Goal: Task Accomplishment & Management: Manage account settings

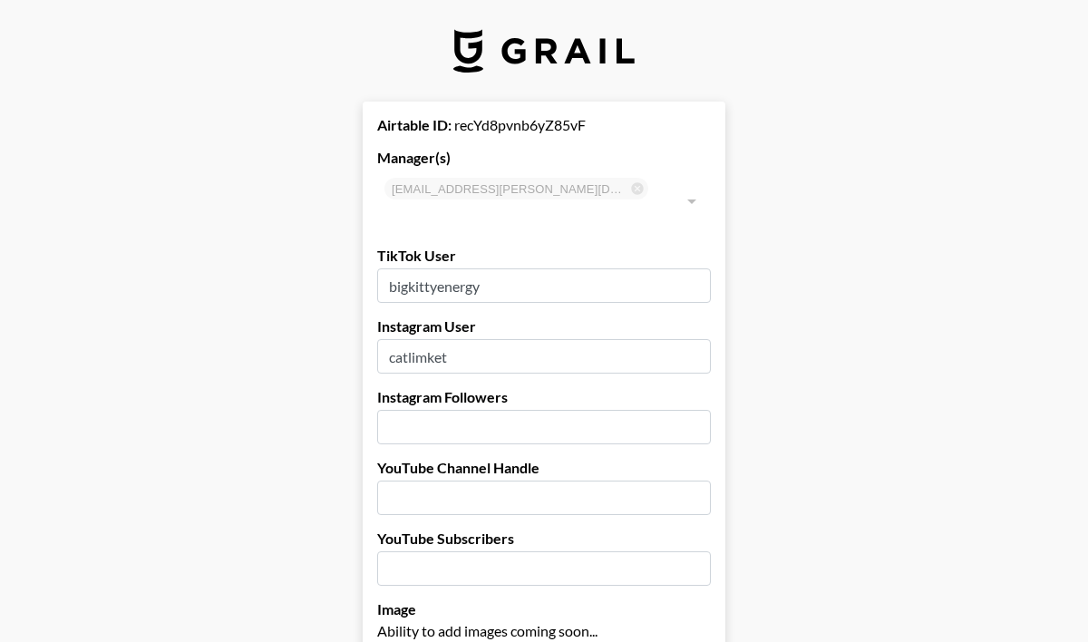
select select "USD"
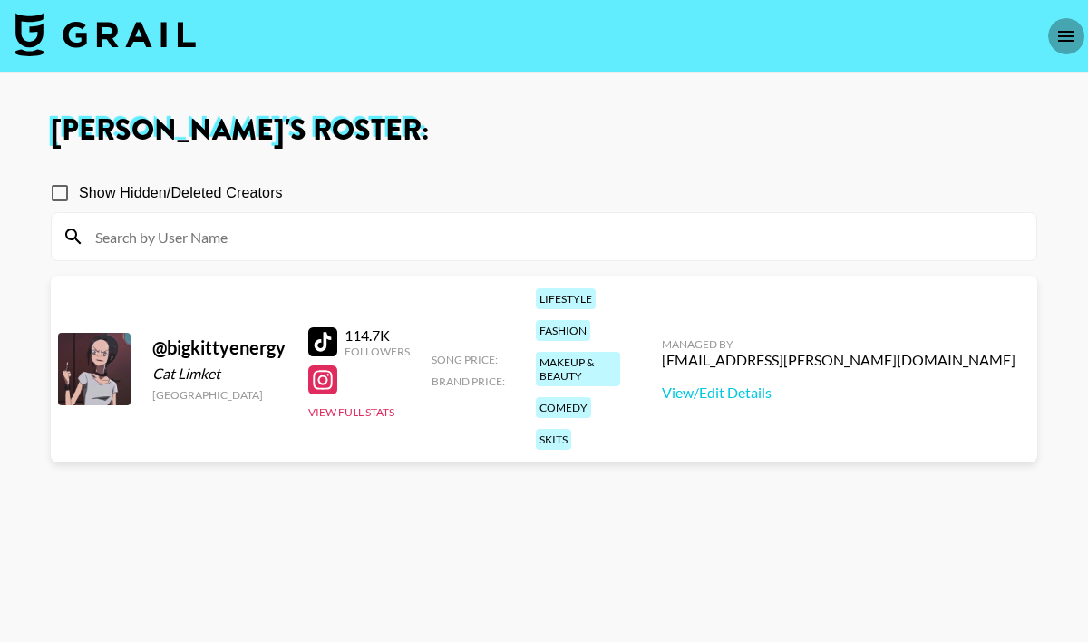
click at [1059, 33] on icon "open drawer" at bounding box center [1067, 36] width 22 height 22
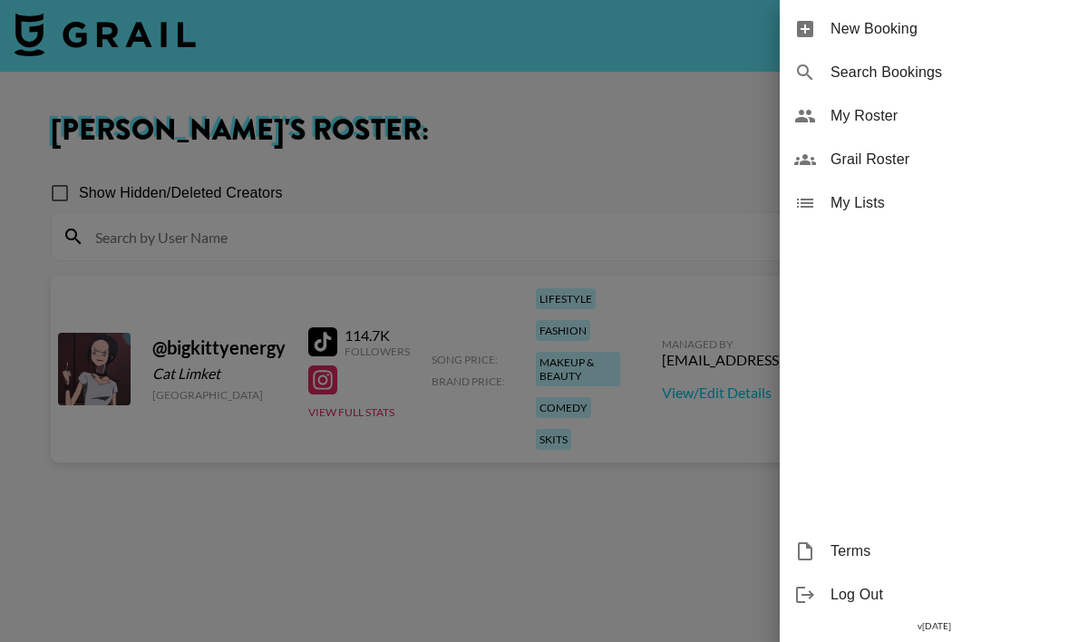
click at [882, 122] on span "My Roster" at bounding box center [952, 116] width 243 height 22
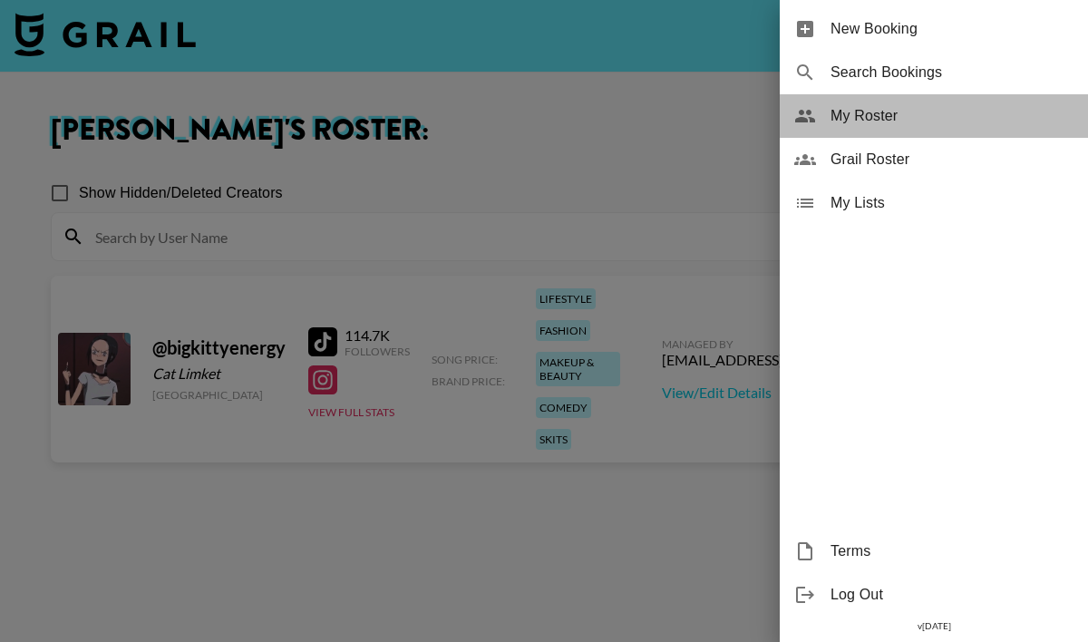
click at [882, 122] on span "My Roster" at bounding box center [952, 116] width 243 height 22
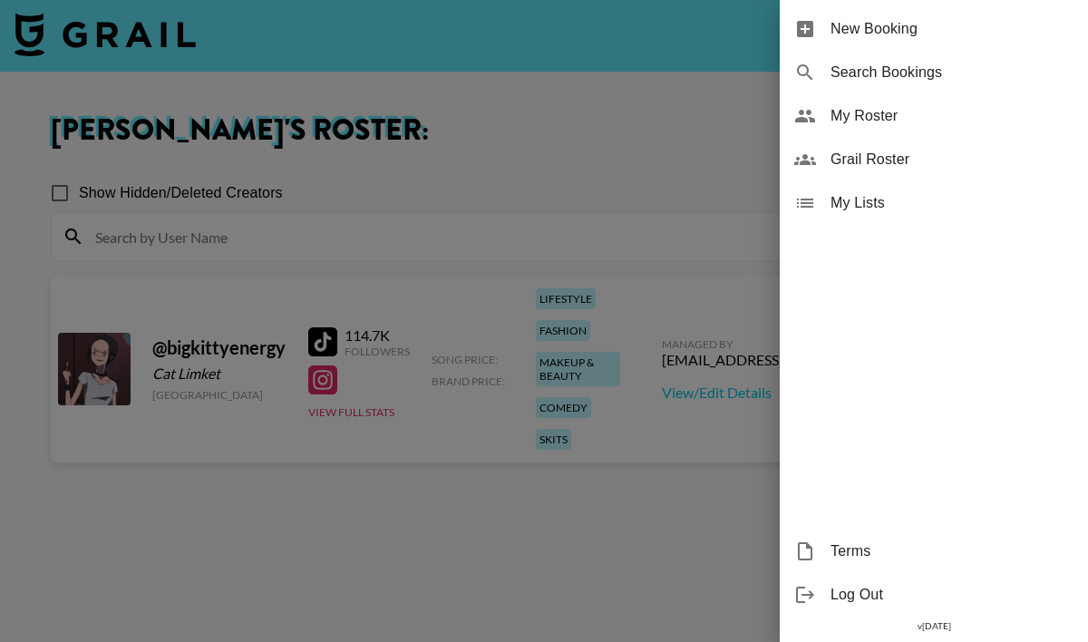
click at [882, 122] on span "My Roster" at bounding box center [952, 116] width 243 height 22
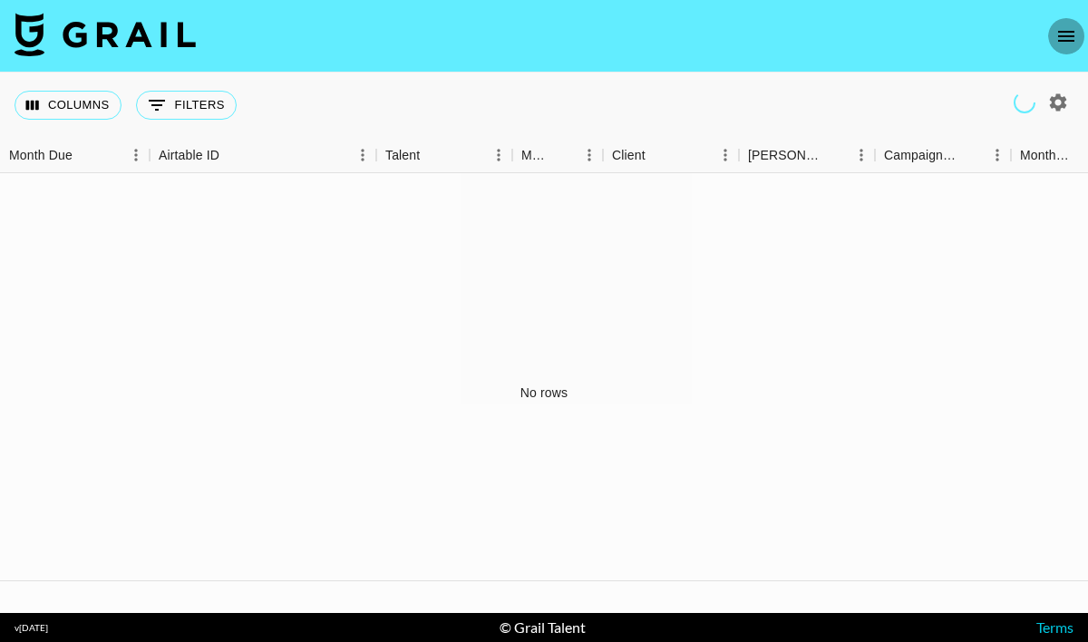
click at [1061, 39] on icon "open drawer" at bounding box center [1066, 36] width 16 height 11
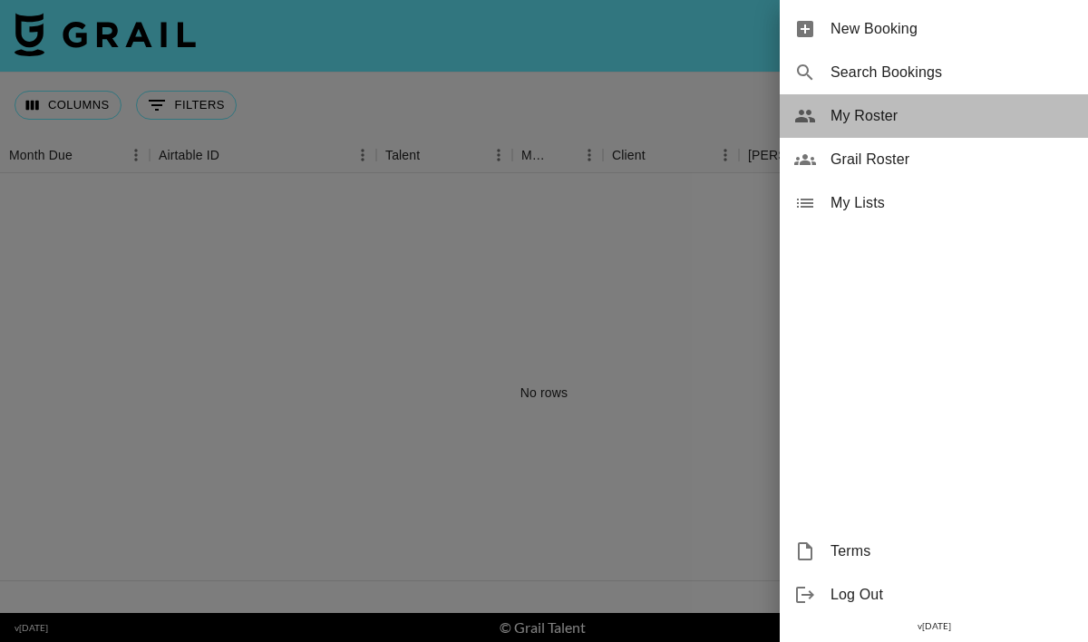
click at [890, 119] on span "My Roster" at bounding box center [952, 116] width 243 height 22
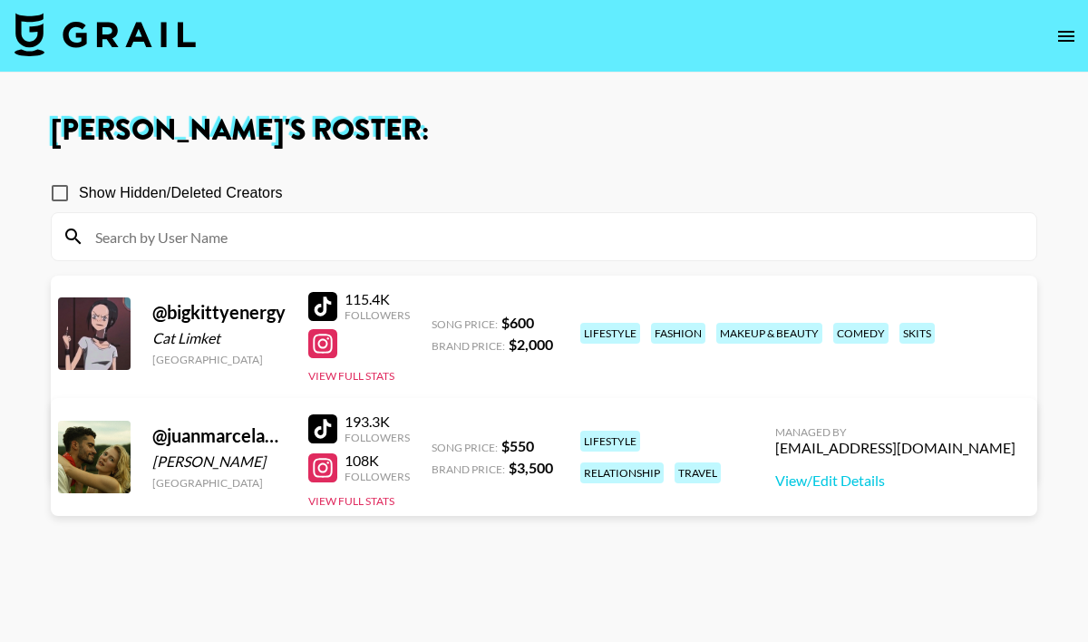
click at [437, 444] on link "View/Edit Details" at bounding box center [260, 453] width 354 height 18
click at [325, 433] on div at bounding box center [322, 428] width 29 height 29
click at [126, 31] on img at bounding box center [105, 35] width 181 height 44
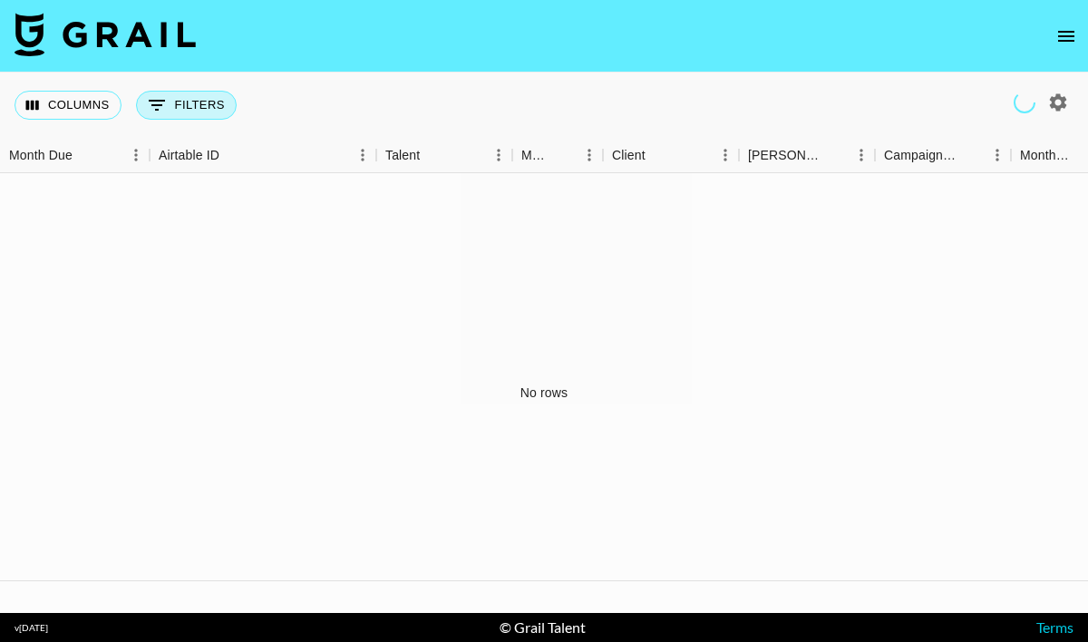
click at [182, 100] on button "0 Filters" at bounding box center [186, 105] width 101 height 29
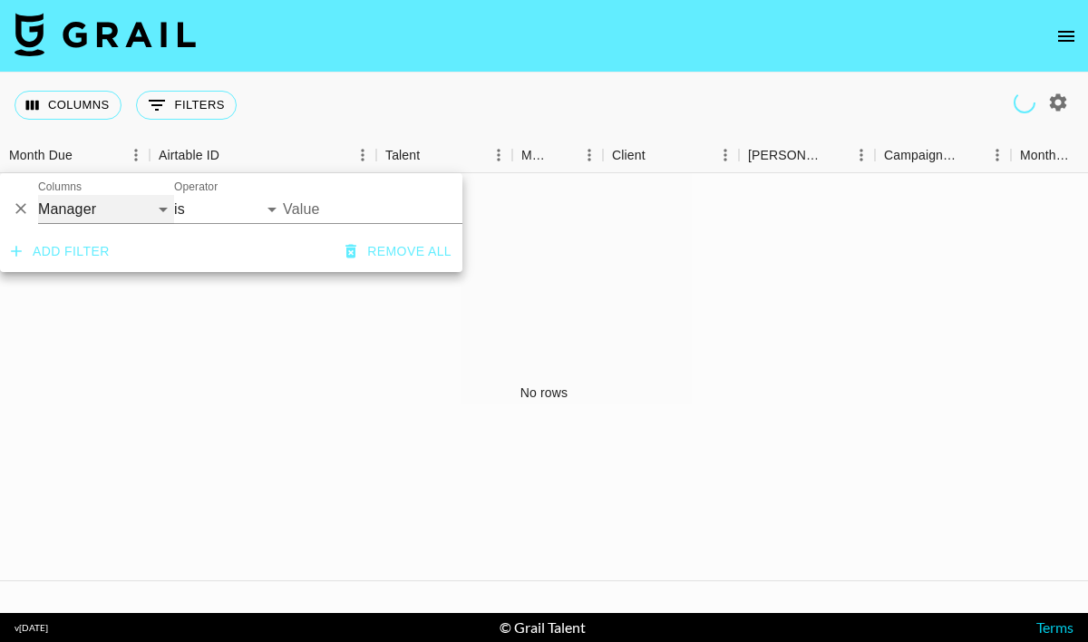
click at [86, 203] on select "Grail Platform ID Airtable ID Talent Manager Client Booker Campaign (Type) Date…" at bounding box center [106, 209] width 136 height 29
select select "talentName"
select select "contains"
click at [324, 207] on input "Value" at bounding box center [369, 209] width 172 height 29
click at [333, 211] on input "juanmarcel" at bounding box center [369, 209] width 172 height 29
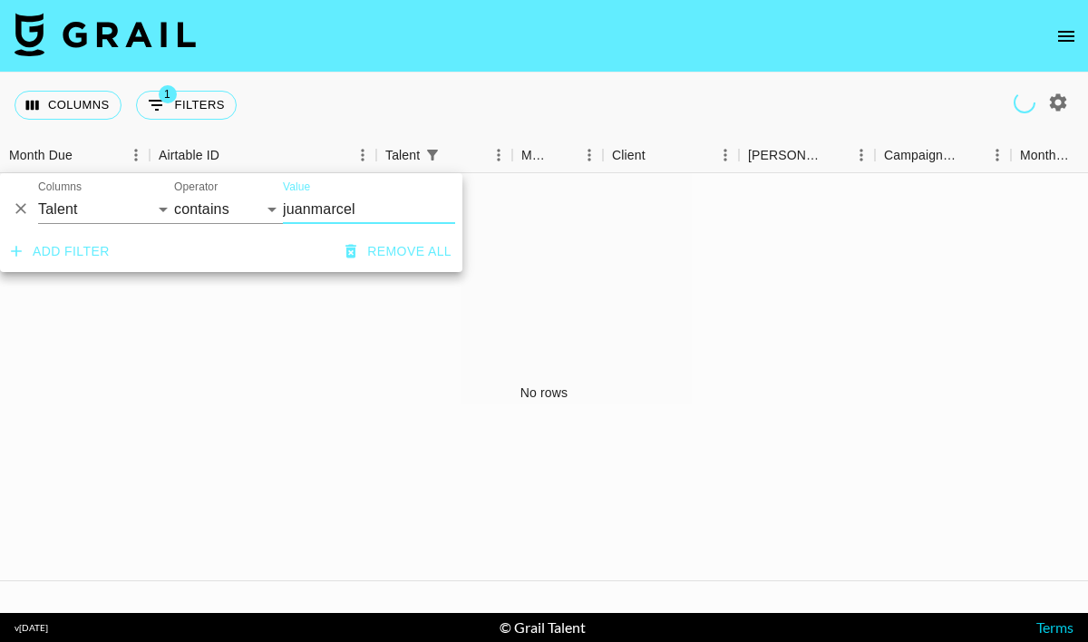
click at [333, 211] on input "juanmarcel" at bounding box center [369, 209] width 172 height 29
paste input "andrhylan"
type input "juanmarcelandrhylan"
click at [1058, 99] on icon "button" at bounding box center [1058, 103] width 22 height 22
select select "May '25"
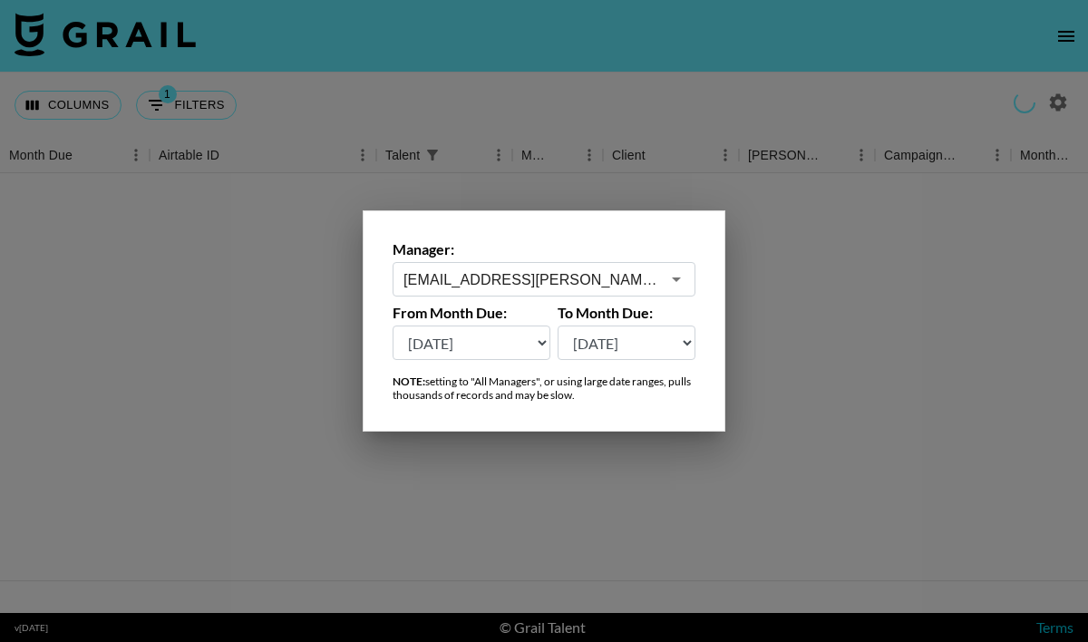
click at [528, 290] on div "alyx.wilson@grail-talent.com ​" at bounding box center [544, 279] width 303 height 34
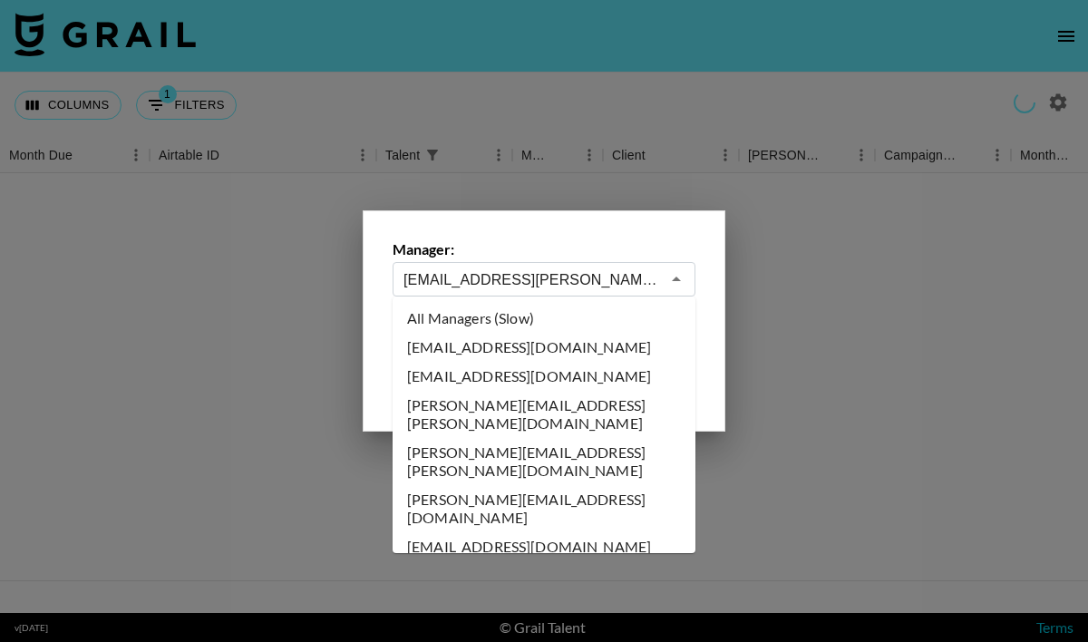
click at [531, 314] on li "All Managers (Slow)" at bounding box center [544, 318] width 303 height 29
type input "All Managers (Slow)"
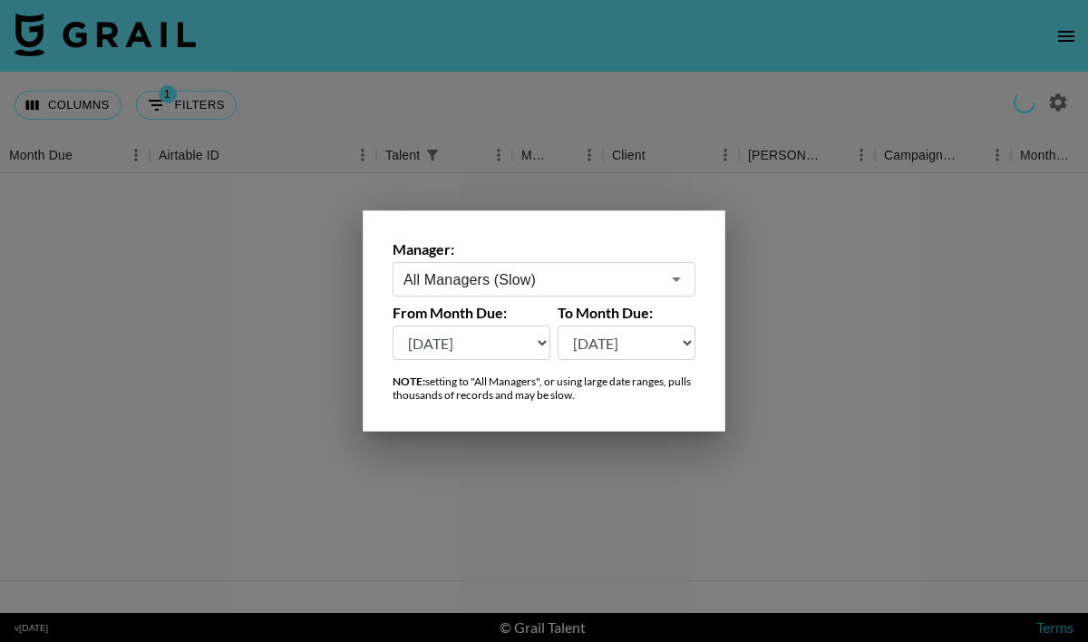
click at [656, 235] on div "Manager: All Managers (Slow) ​ From Month Due: Aug '26 Jul '26 Jun '26 May '26 …" at bounding box center [544, 320] width 363 height 221
click at [545, 438] on div at bounding box center [544, 321] width 1088 height 643
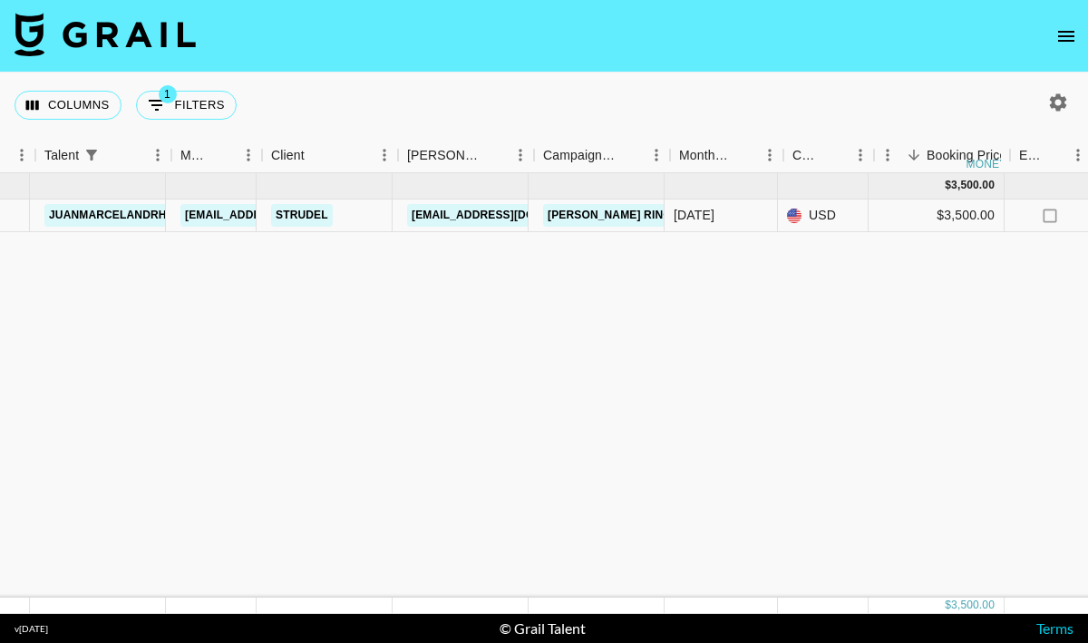
scroll to position [0, 349]
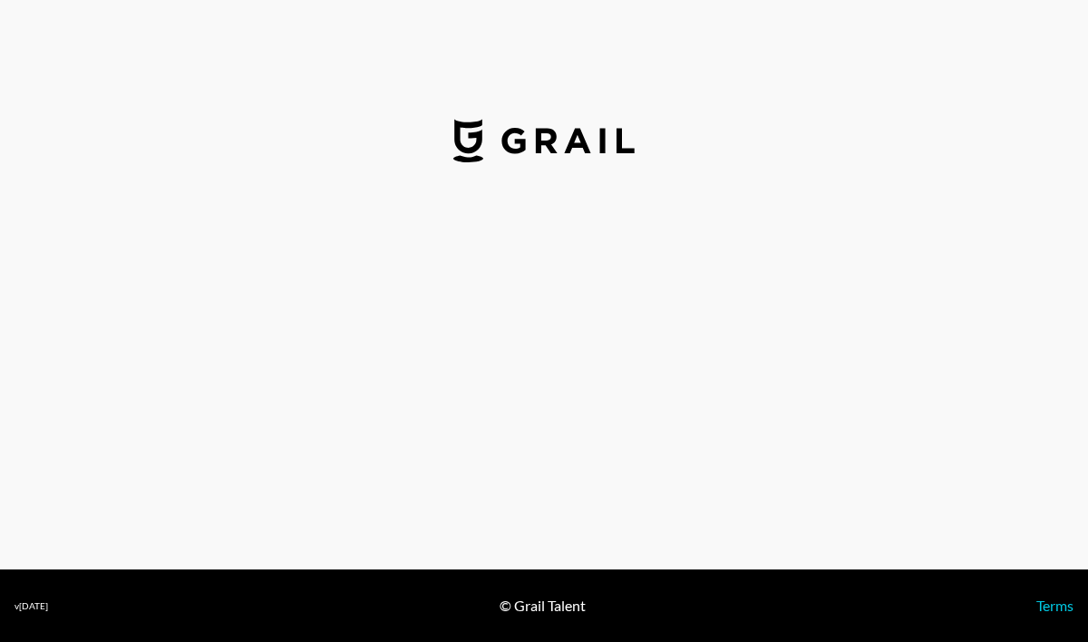
select select "USD"
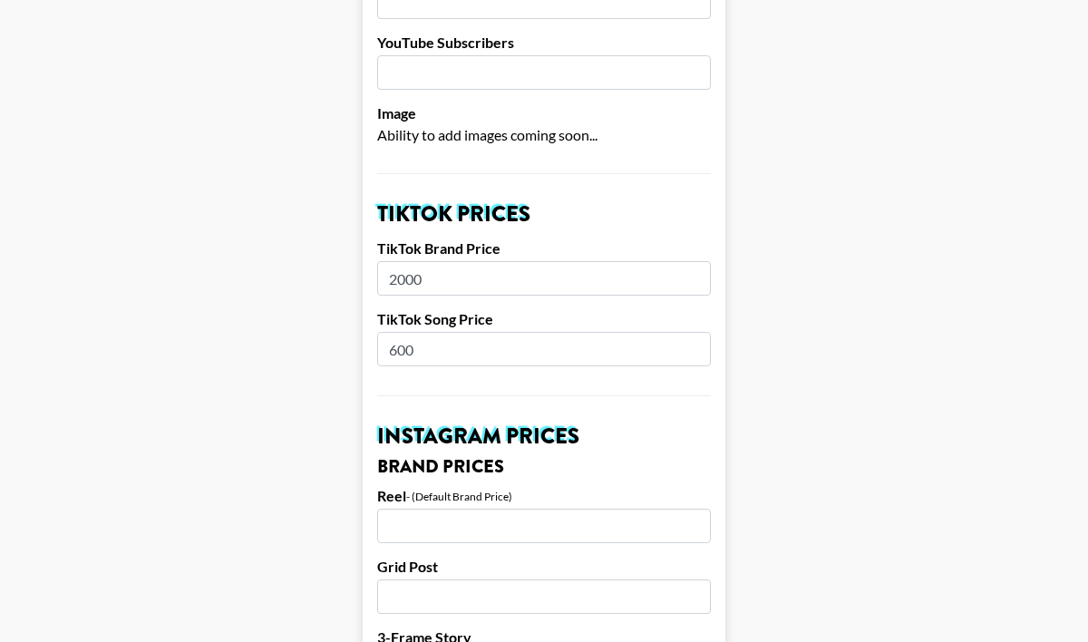
scroll to position [498, 0]
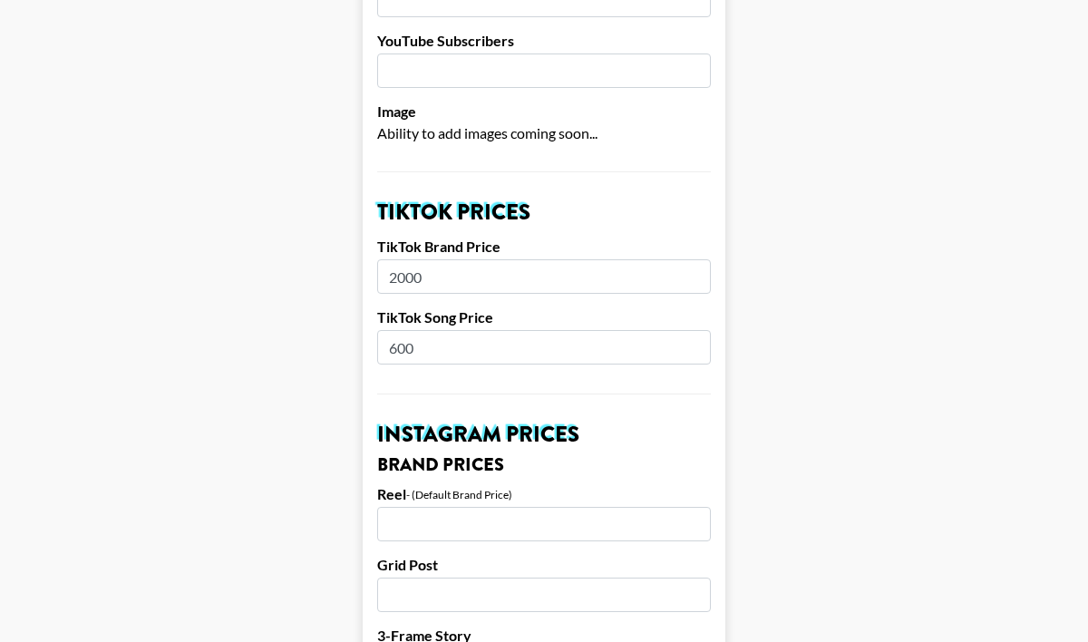
click at [406, 330] on input "600" at bounding box center [544, 347] width 334 height 34
type input "500"
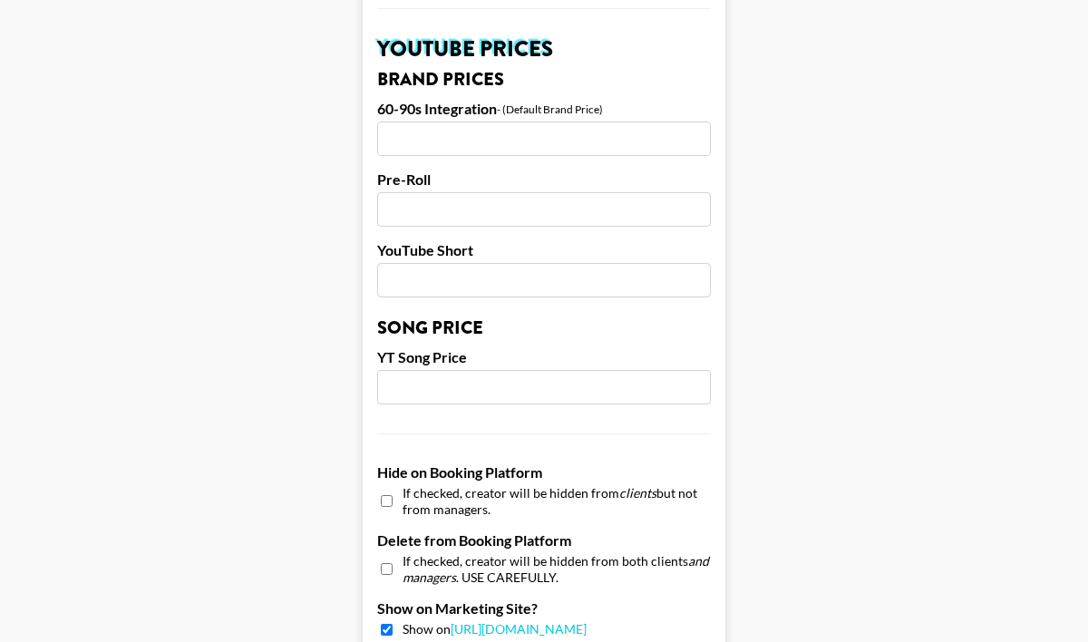
scroll to position [1818, 0]
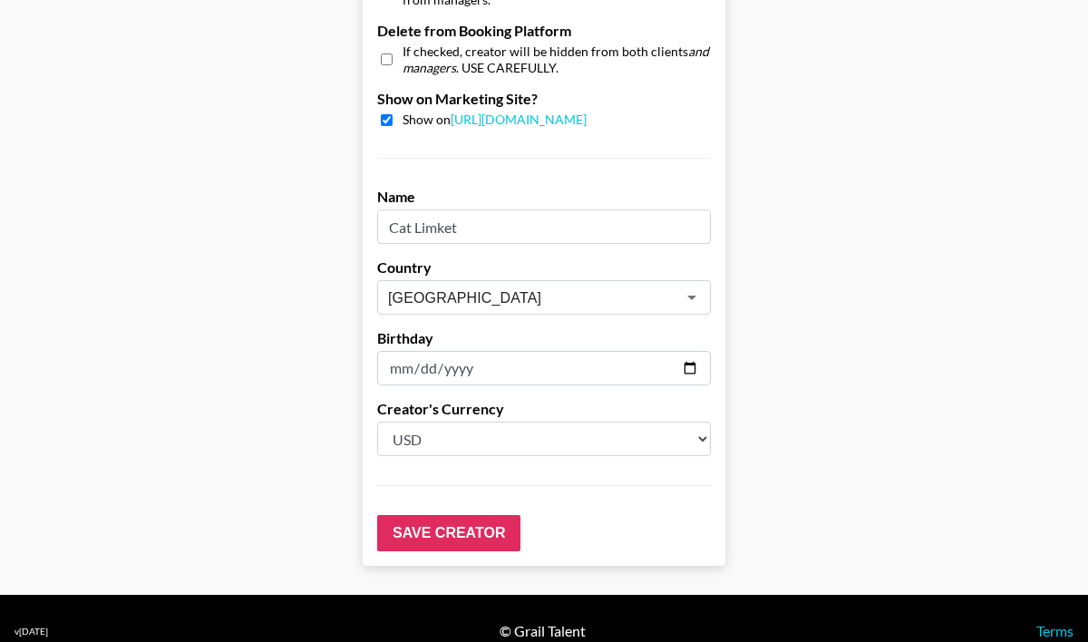
click at [435, 515] on input "Save Creator" at bounding box center [448, 533] width 143 height 36
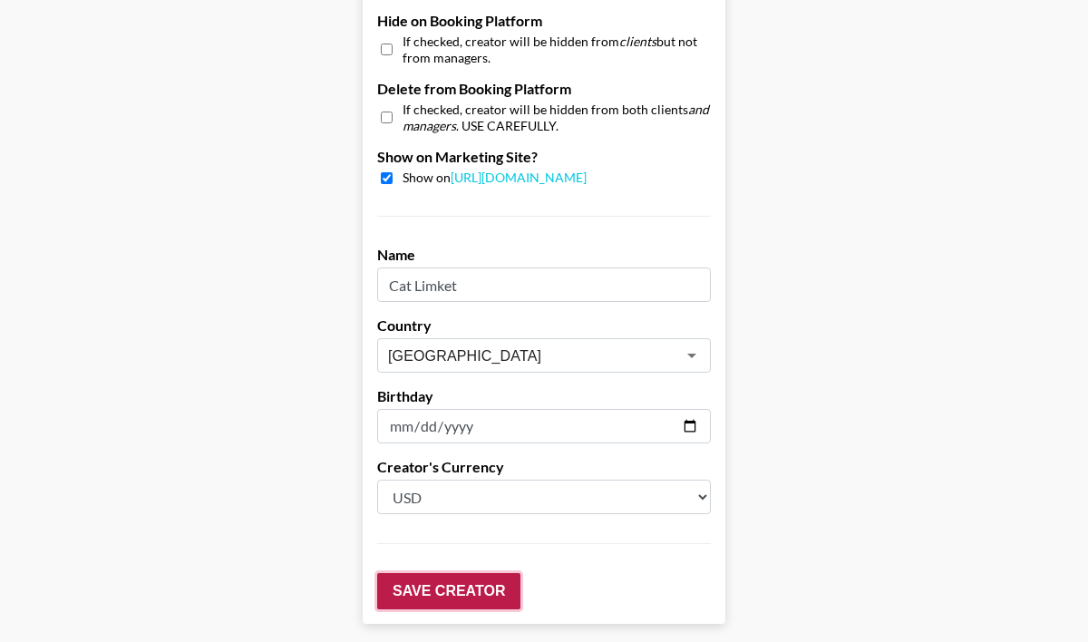
scroll to position [1876, 0]
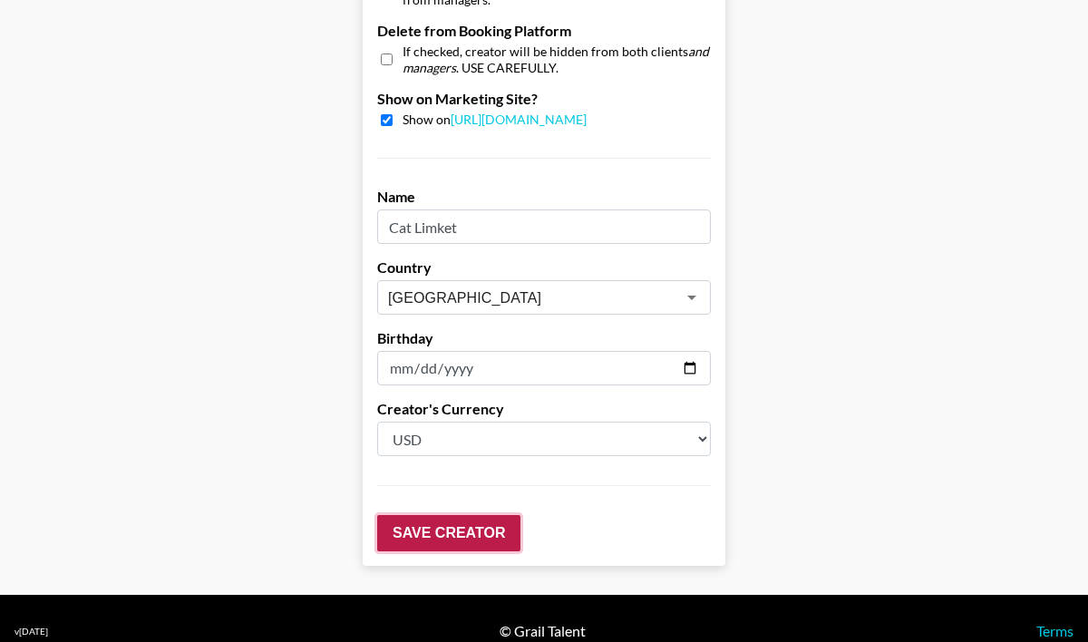
click at [435, 515] on input "Save Creator" at bounding box center [448, 533] width 143 height 36
